Goal: Task Accomplishment & Management: Use online tool/utility

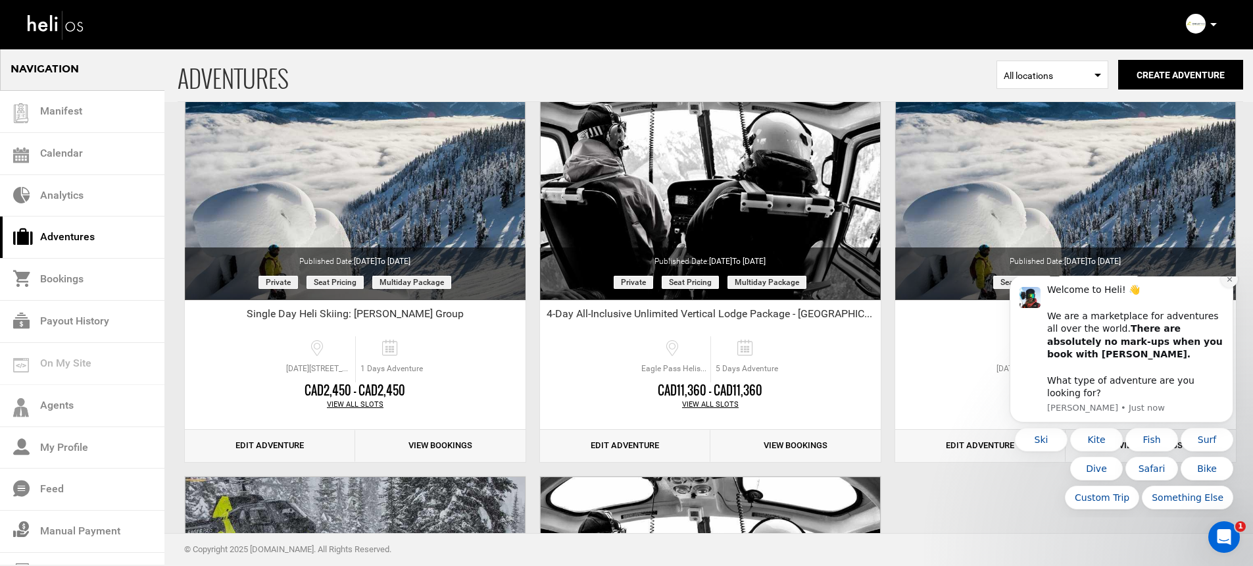
click at [1226, 283] on icon "Dismiss notification" at bounding box center [1229, 279] width 7 height 7
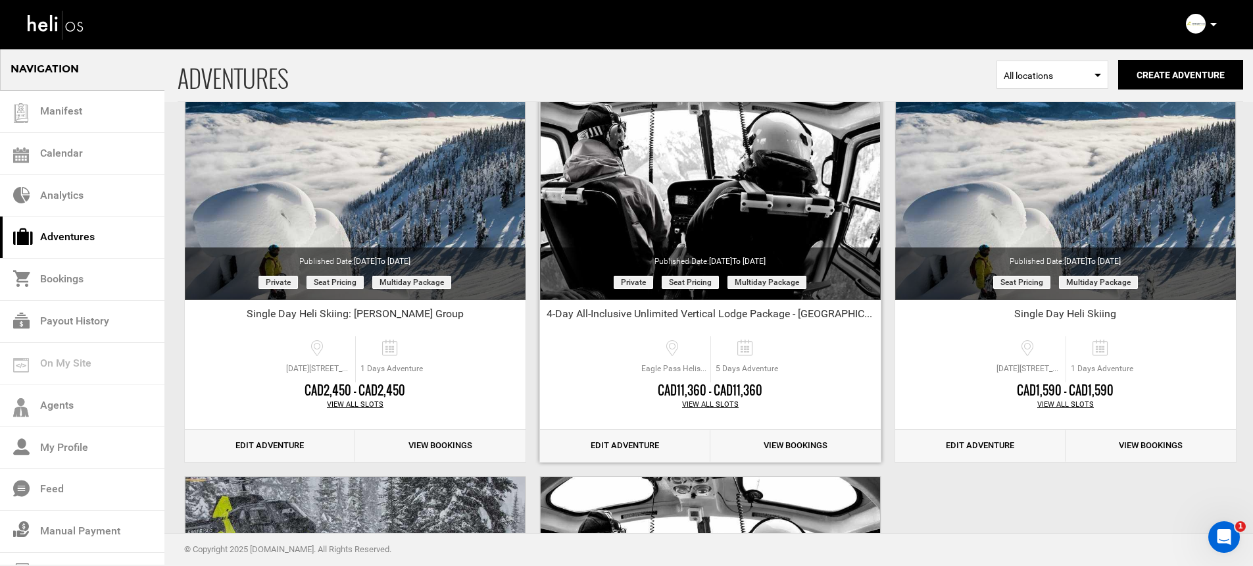
click at [816, 447] on link "View Bookings" at bounding box center [795, 445] width 170 height 32
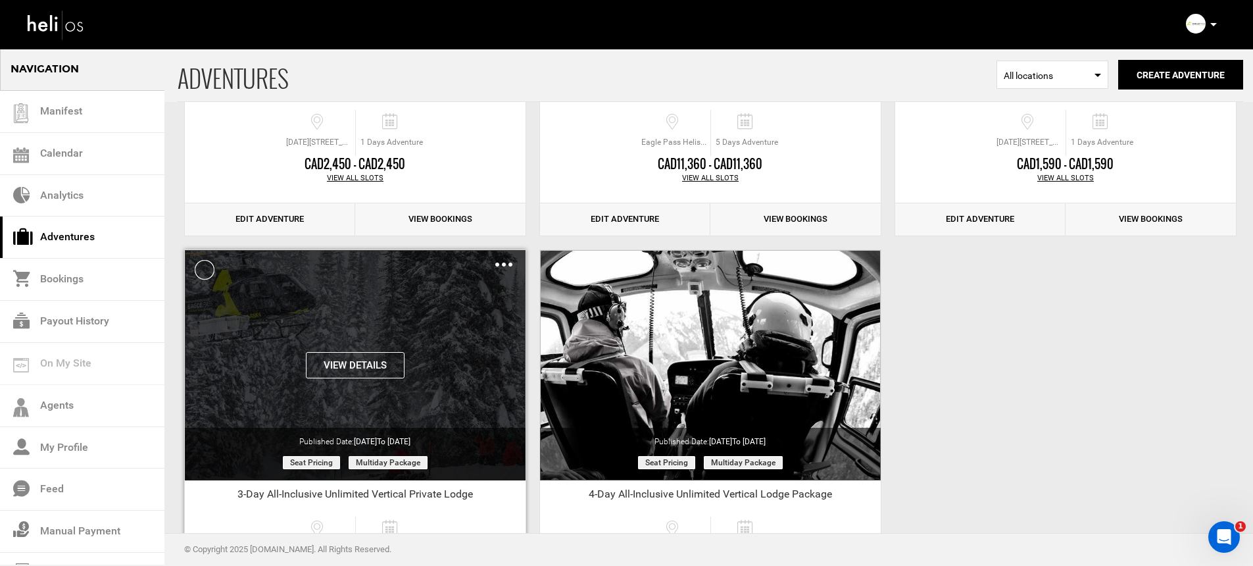
scroll to position [462, 0]
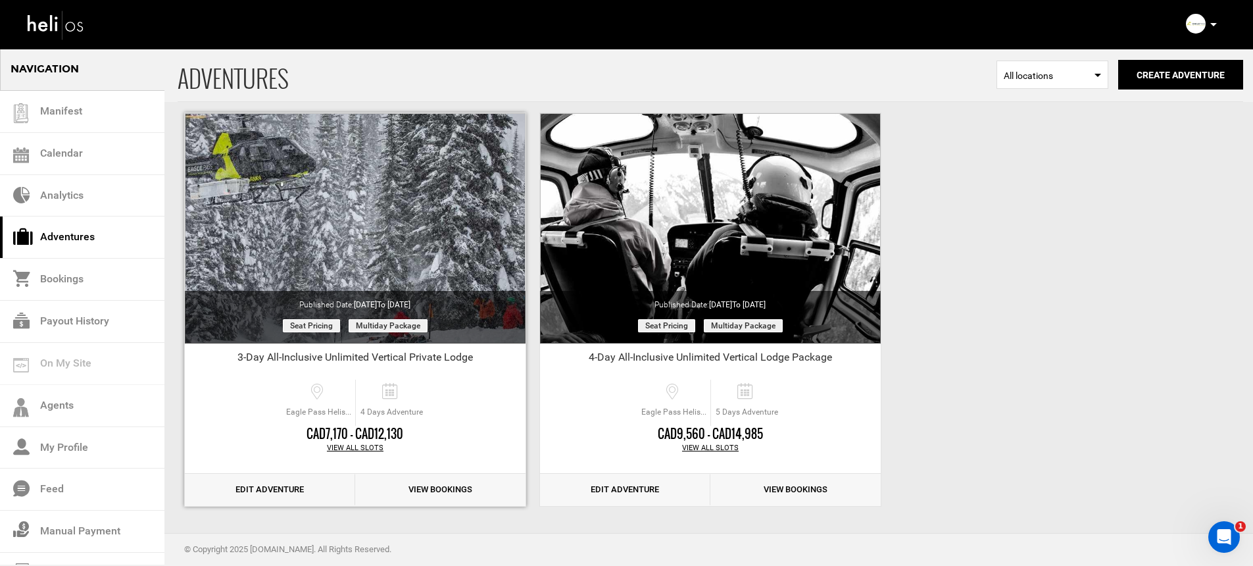
click at [433, 487] on link "View Bookings" at bounding box center [440, 489] width 170 height 32
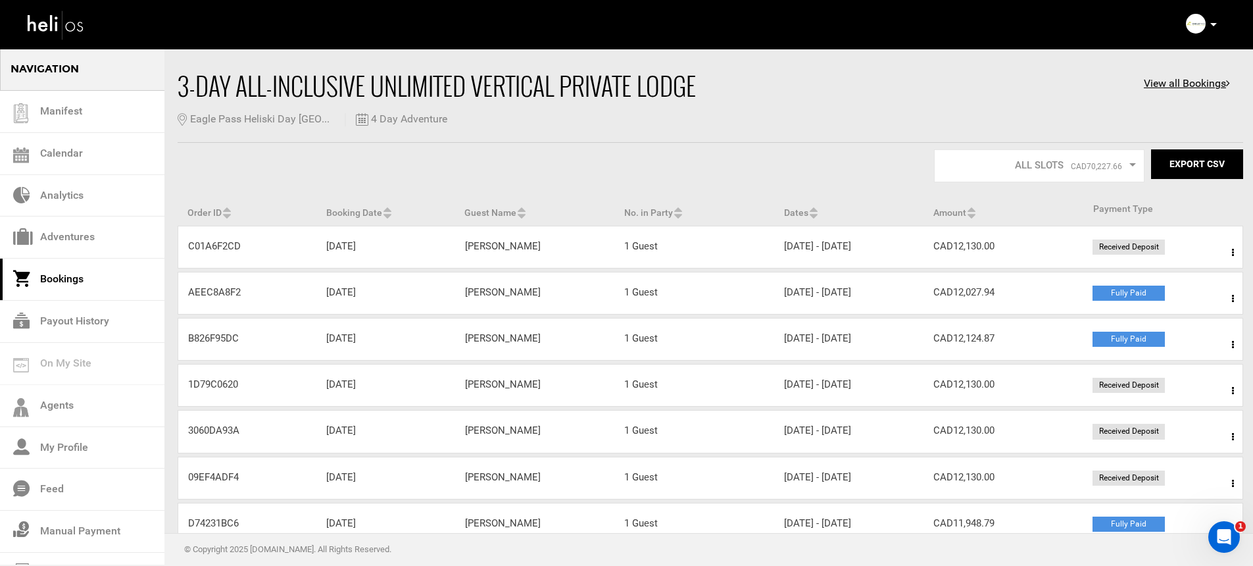
scroll to position [75, 0]
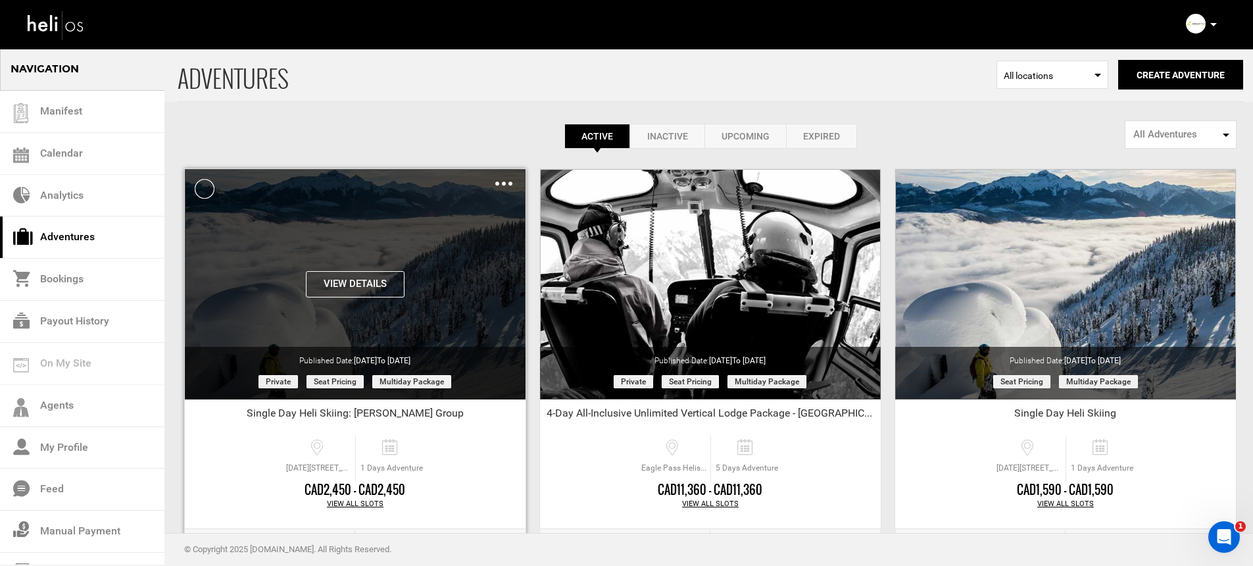
scroll to position [462, 0]
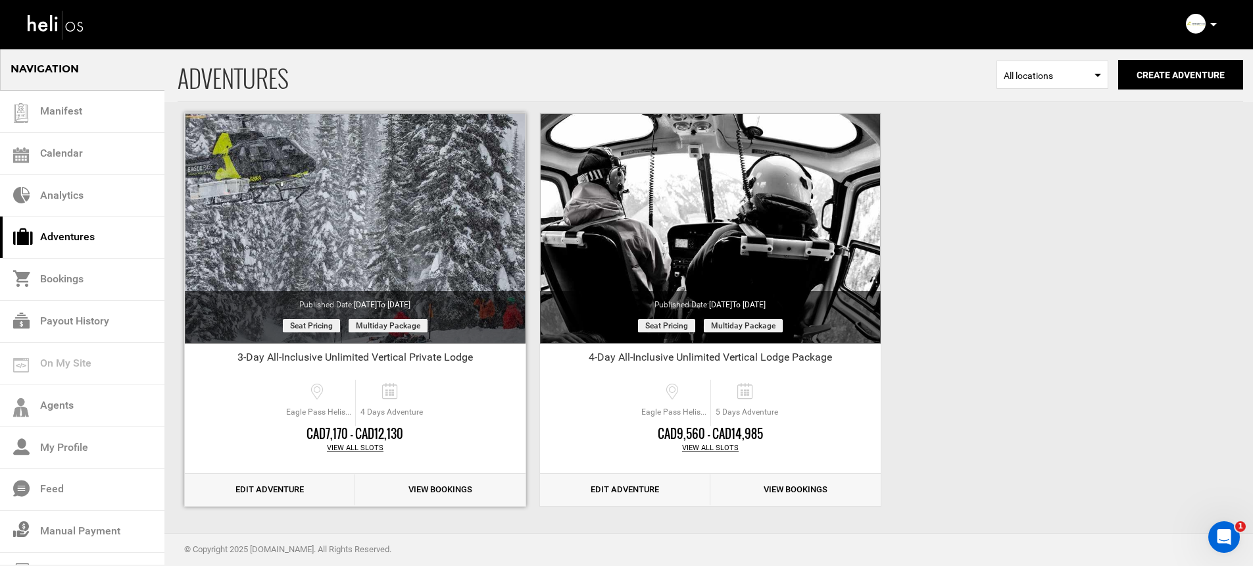
click at [419, 487] on link "View Bookings" at bounding box center [440, 489] width 170 height 32
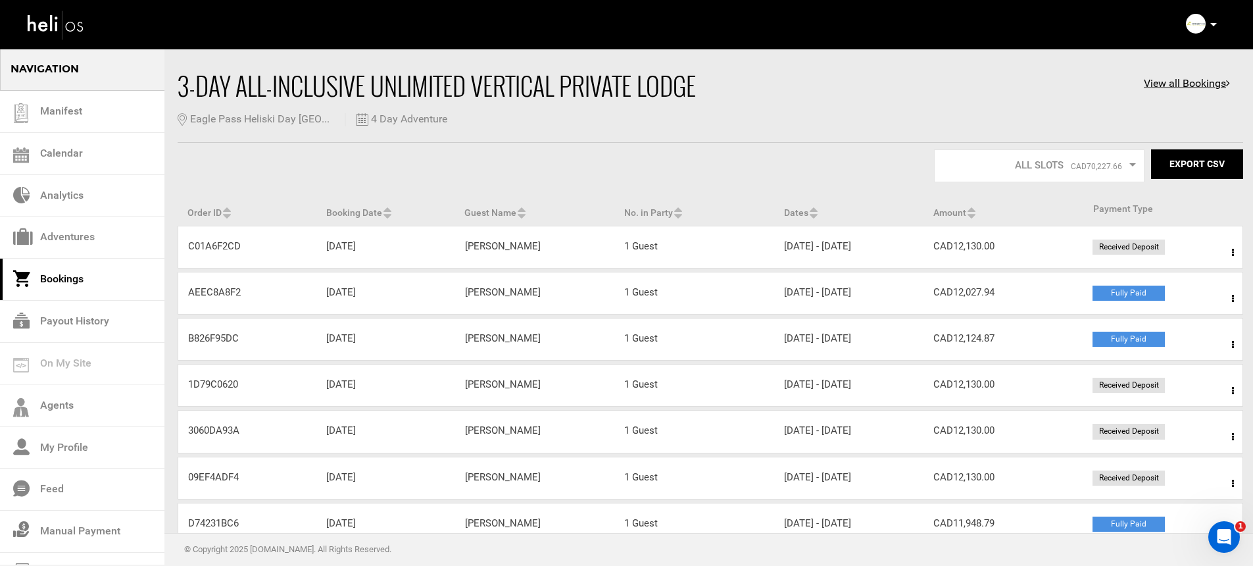
scroll to position [75, 0]
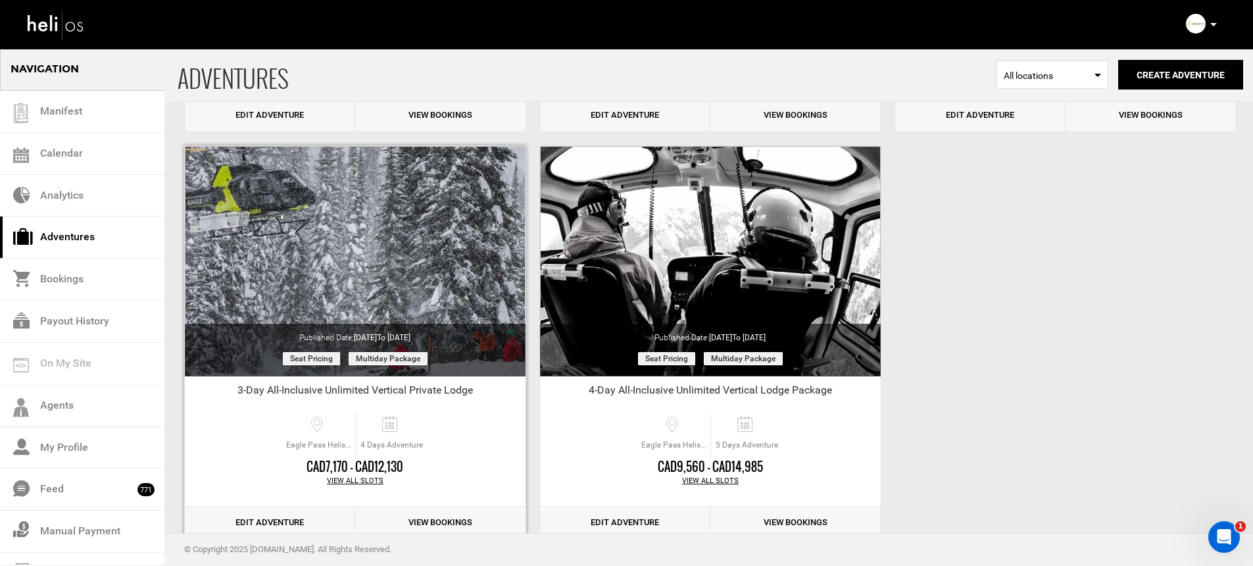
scroll to position [462, 0]
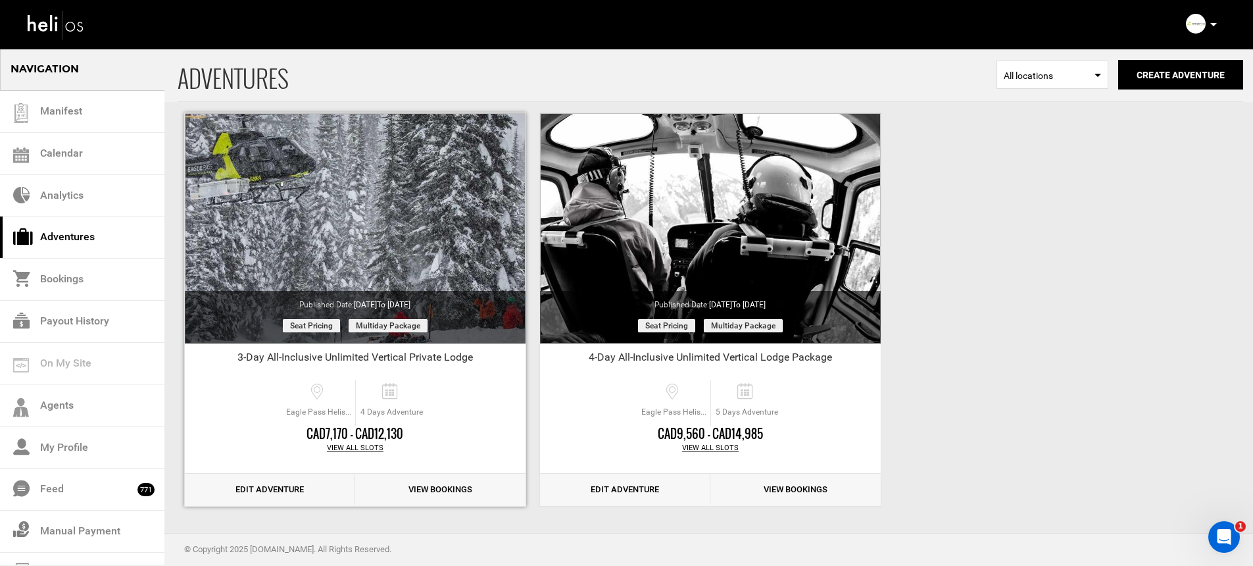
click at [264, 495] on link "Edit Adventure" at bounding box center [270, 489] width 170 height 32
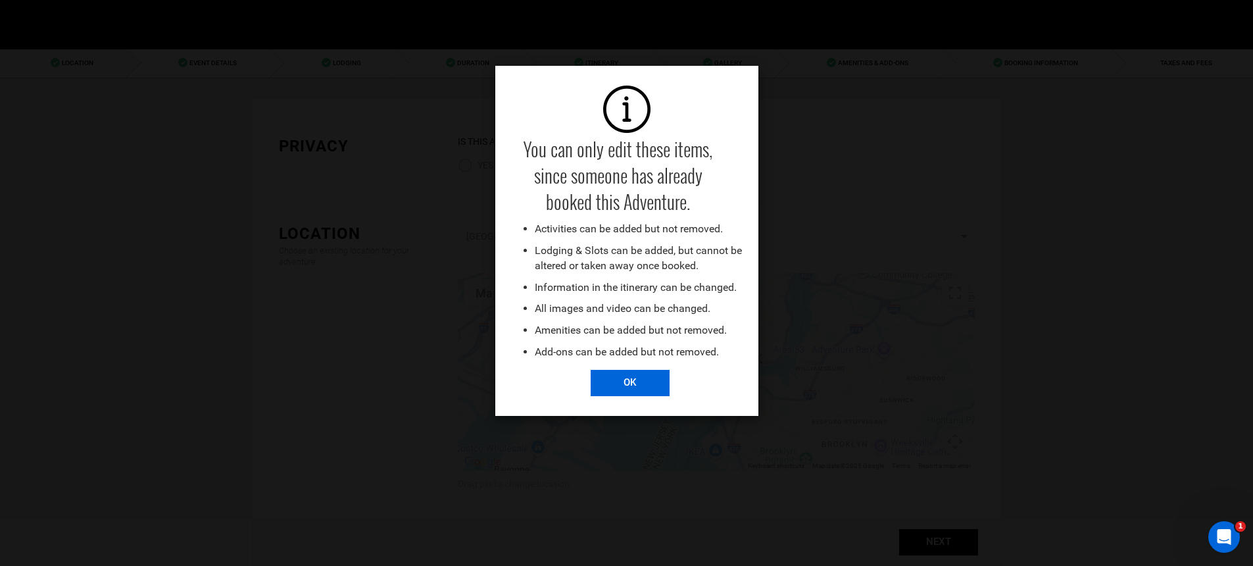
click at [633, 385] on input "OK" at bounding box center [630, 383] width 79 height 26
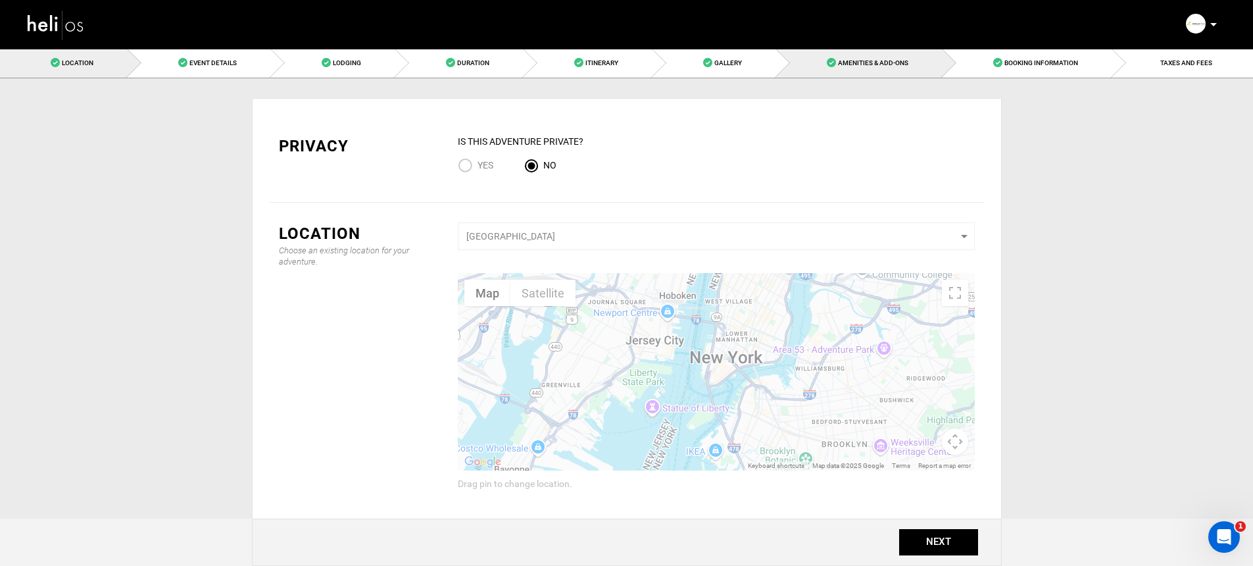
click at [839, 71] on link "Amenities & Add-Ons" at bounding box center [859, 63] width 166 height 30
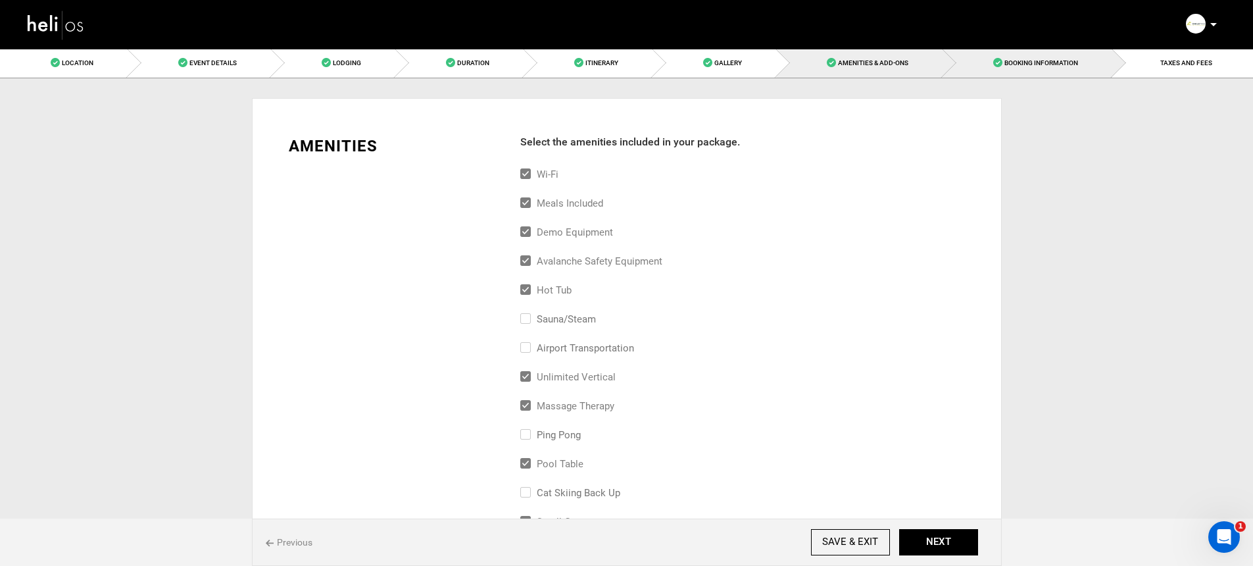
click at [988, 65] on link "Booking Information" at bounding box center [1027, 63] width 170 height 30
